Goal: Transaction & Acquisition: Purchase product/service

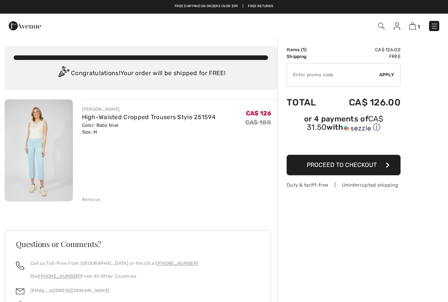
click at [394, 29] on span "1" at bounding box center [316, 26] width 247 height 10
click at [391, 31] on span "1" at bounding box center [316, 26] width 247 height 10
click at [392, 29] on span "1" at bounding box center [316, 26] width 247 height 10
click at [399, 26] on img at bounding box center [397, 26] width 6 height 8
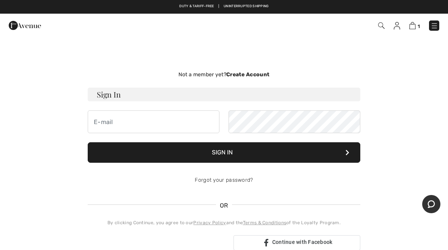
click at [413, 28] on img at bounding box center [413, 25] width 6 height 7
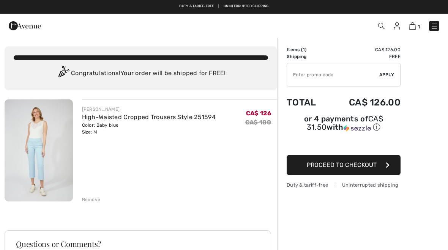
click at [301, 171] on button "Proceed to Checkout" at bounding box center [344, 165] width 114 height 21
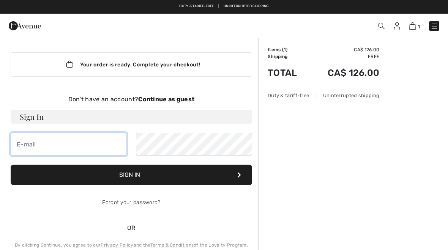
click at [21, 148] on input "email" at bounding box center [69, 144] width 116 height 23
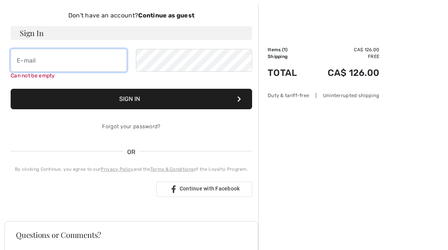
type input "lynnhall22@shaw.ca"
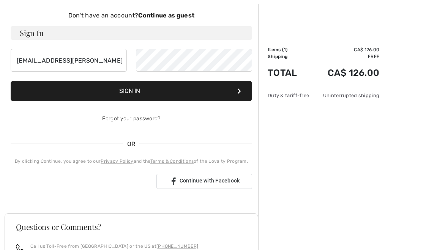
click at [118, 91] on button "Sign In" at bounding box center [132, 91] width 242 height 21
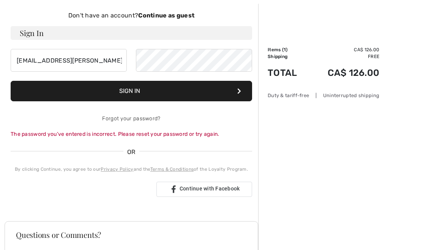
click at [151, 18] on strong "Continue as guest" at bounding box center [166, 15] width 56 height 7
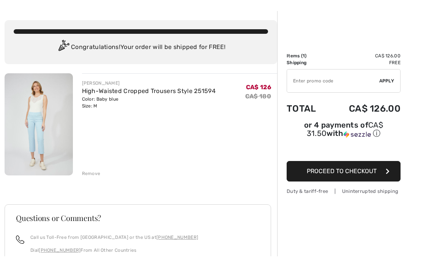
scroll to position [32, 0]
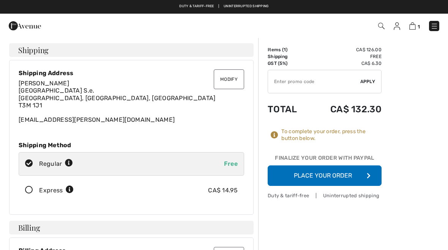
click at [296, 179] on button "Place Your Order" at bounding box center [325, 176] width 114 height 21
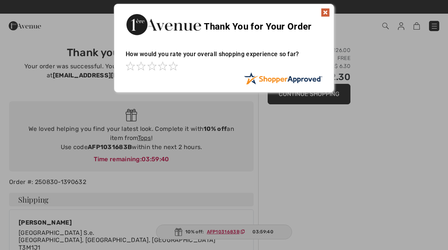
click at [321, 10] on img at bounding box center [325, 12] width 9 height 9
